Goal: Task Accomplishment & Management: Complete application form

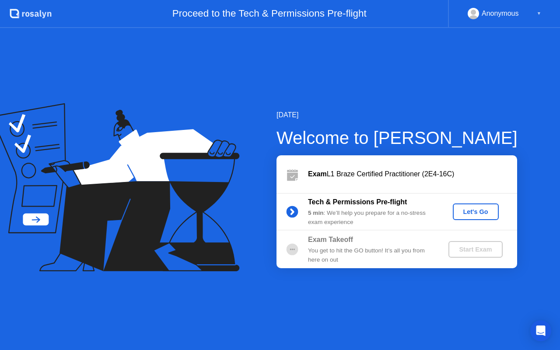
click at [466, 211] on div "Let's Go" at bounding box center [476, 211] width 39 height 7
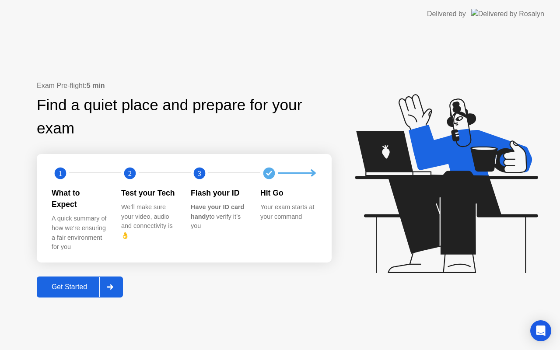
click at [70, 283] on div "Get Started" at bounding box center [69, 287] width 60 height 8
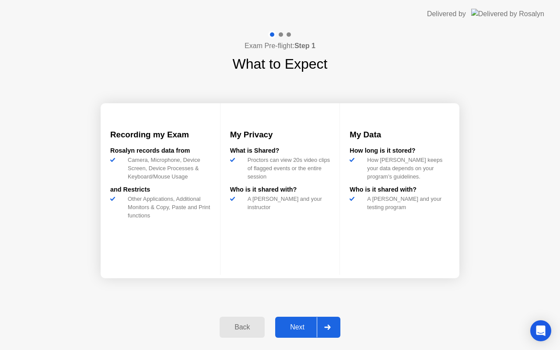
click at [304, 330] on div "Next" at bounding box center [297, 327] width 39 height 8
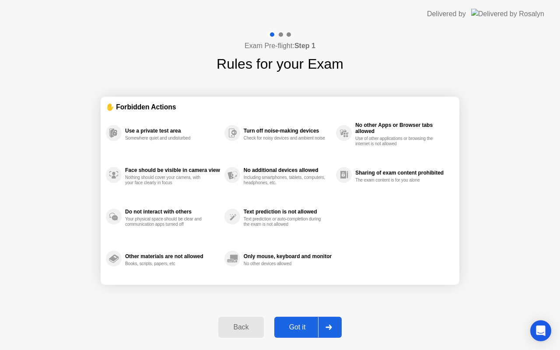
click at [294, 330] on div "Got it" at bounding box center [297, 327] width 41 height 8
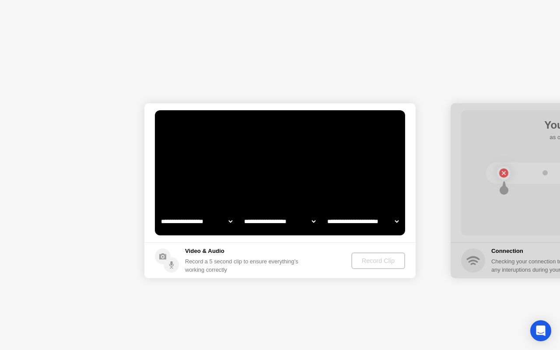
select select "**********"
select select "*******"
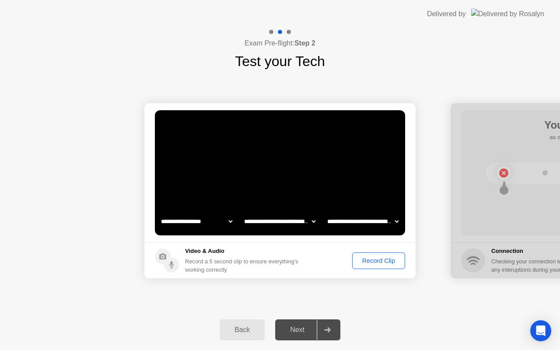
click at [300, 330] on div "Next" at bounding box center [297, 330] width 39 height 8
click at [361, 261] on div "Record Clip" at bounding box center [378, 260] width 47 height 7
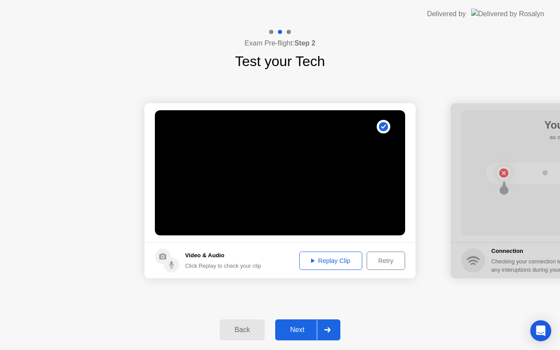
click at [315, 262] on div "Replay Clip" at bounding box center [330, 260] width 57 height 7
click at [313, 257] on div "Replay Clip" at bounding box center [330, 260] width 57 height 7
click at [295, 330] on div "Next" at bounding box center [297, 330] width 39 height 8
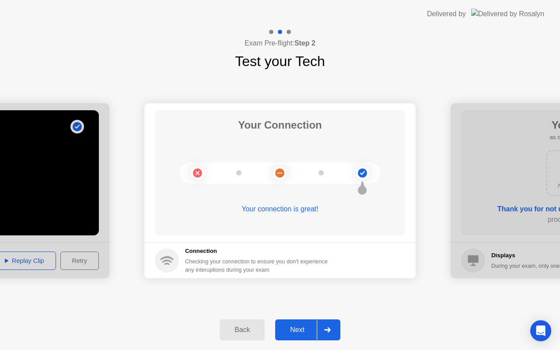
click at [298, 331] on div "Next" at bounding box center [297, 330] width 39 height 8
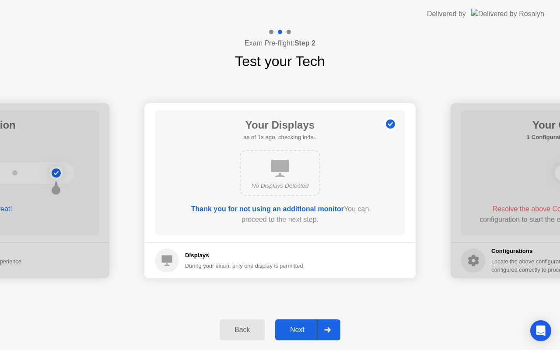
click at [299, 331] on div "Next" at bounding box center [297, 330] width 39 height 8
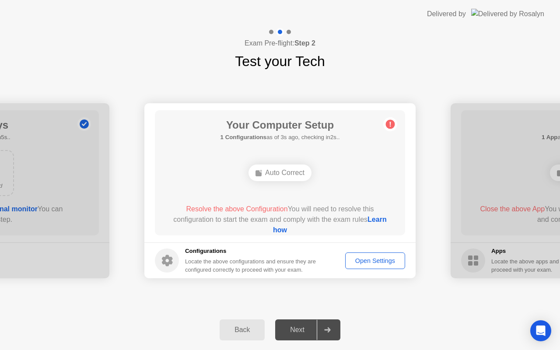
click at [283, 174] on div "Auto Correct" at bounding box center [280, 173] width 63 height 17
click at [302, 329] on div "Next" at bounding box center [297, 330] width 39 height 8
click at [279, 235] on div "Resolve the above Configuration You will need to resolve this configuration to …" at bounding box center [280, 220] width 225 height 32
click at [279, 230] on link "Learn how" at bounding box center [330, 225] width 114 height 18
click at [374, 264] on div "Open Settings" at bounding box center [375, 260] width 54 height 7
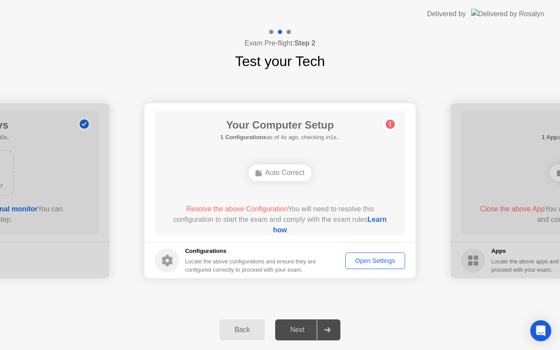
click at [281, 229] on link "Learn how" at bounding box center [330, 225] width 114 height 18
click at [273, 228] on link "Learn how" at bounding box center [330, 225] width 114 height 18
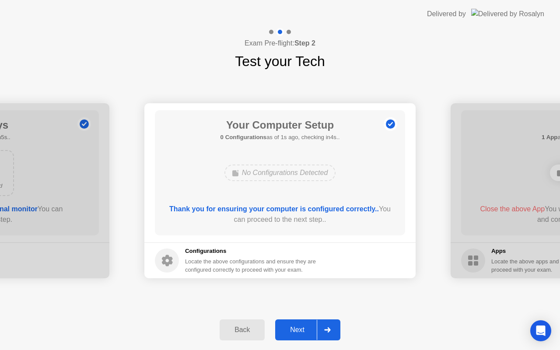
click at [301, 334] on div "Next" at bounding box center [297, 330] width 39 height 8
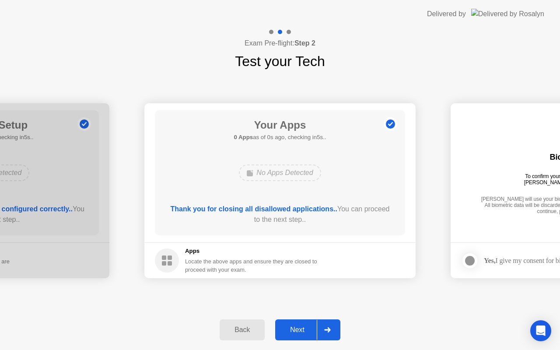
click at [289, 327] on div "Next" at bounding box center [297, 330] width 39 height 8
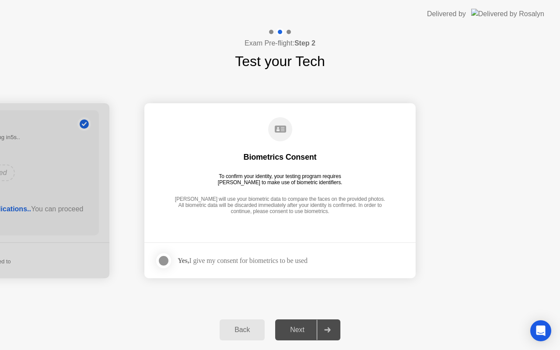
click at [166, 263] on div at bounding box center [163, 261] width 11 height 11
click at [297, 334] on div "Next" at bounding box center [297, 330] width 39 height 8
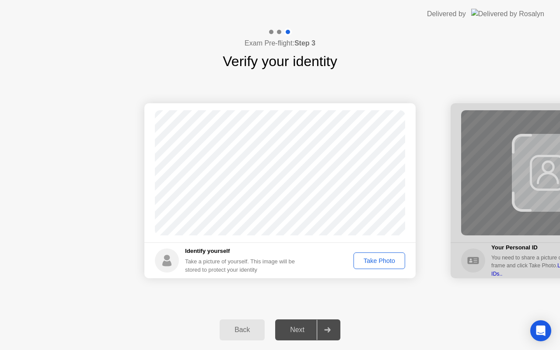
click at [371, 259] on div "Take Photo" at bounding box center [380, 260] width 46 height 7
click at [304, 327] on div "Next" at bounding box center [297, 330] width 39 height 8
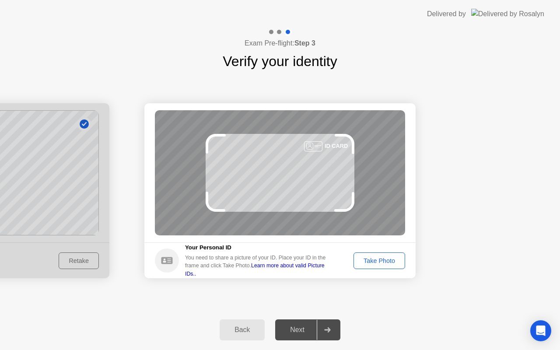
click at [299, 180] on div "ID CARD" at bounding box center [280, 172] width 250 height 125
click at [365, 260] on div "Take Photo" at bounding box center [380, 260] width 46 height 7
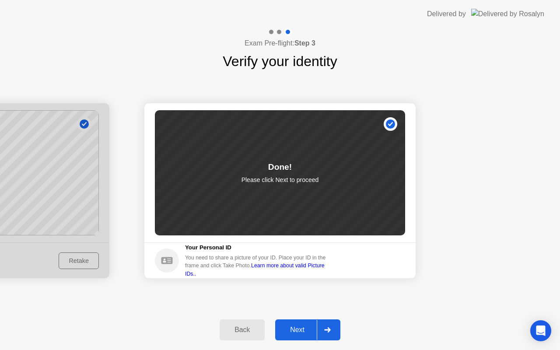
click at [302, 334] on div "Next" at bounding box center [297, 330] width 39 height 8
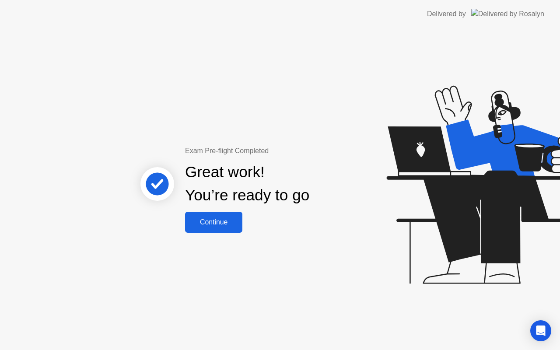
click at [232, 225] on div "Continue" at bounding box center [214, 222] width 52 height 8
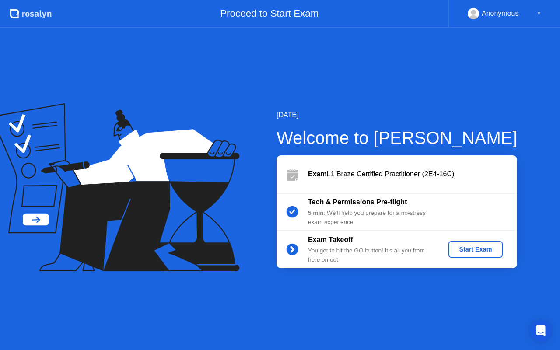
click at [461, 249] on div "Start Exam" at bounding box center [475, 249] width 47 height 7
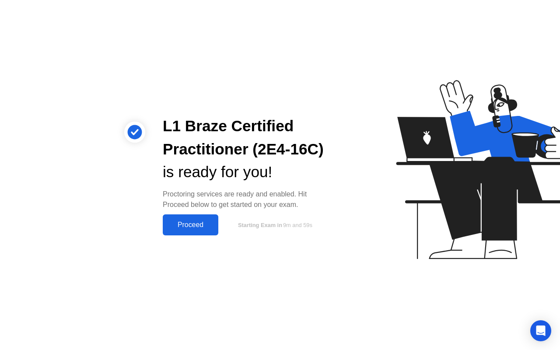
click at [198, 223] on div "Proceed" at bounding box center [190, 225] width 50 height 8
